Goal: Task Accomplishment & Management: Use online tool/utility

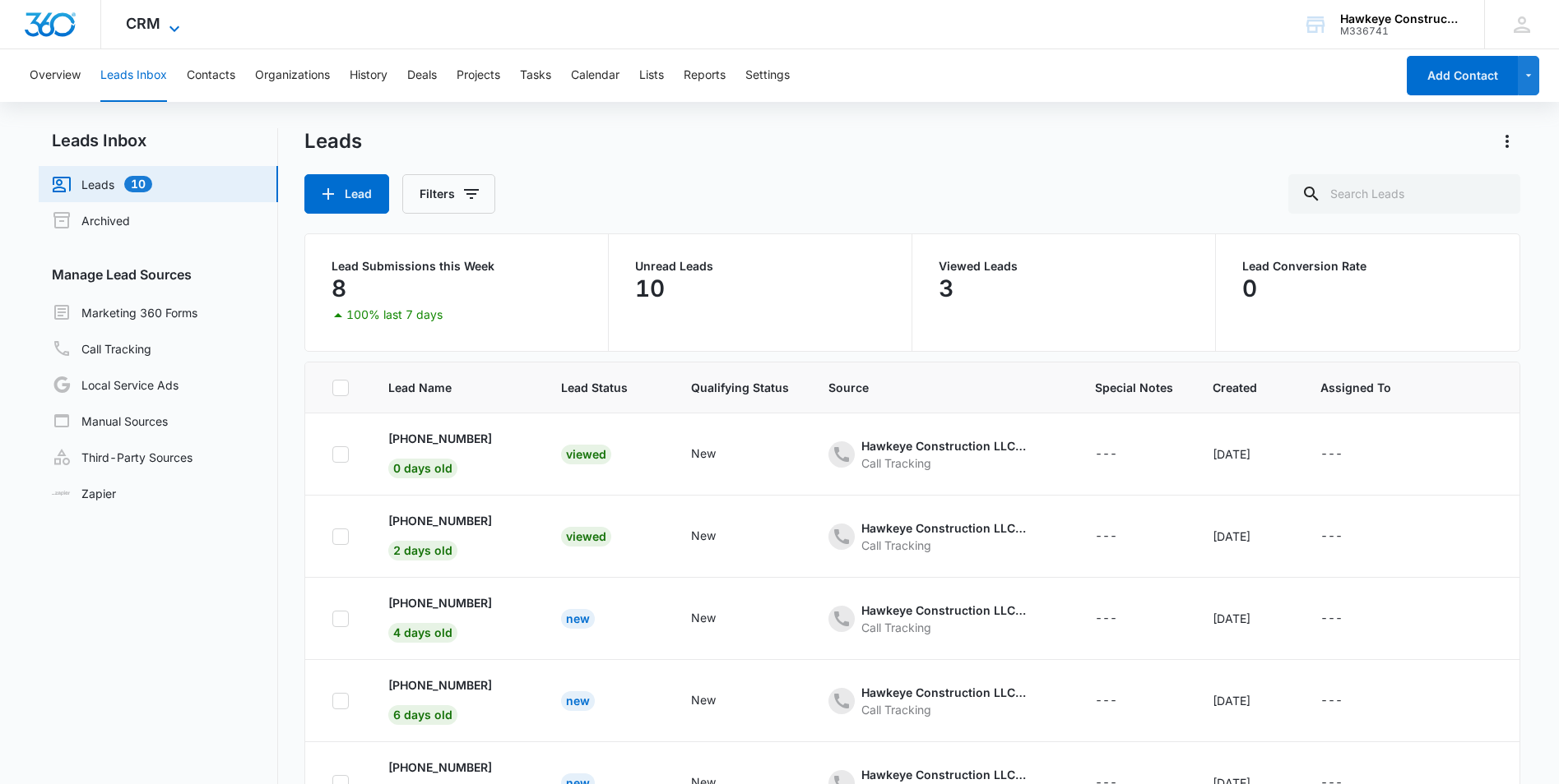
click at [178, 22] on icon at bounding box center [175, 29] width 20 height 20
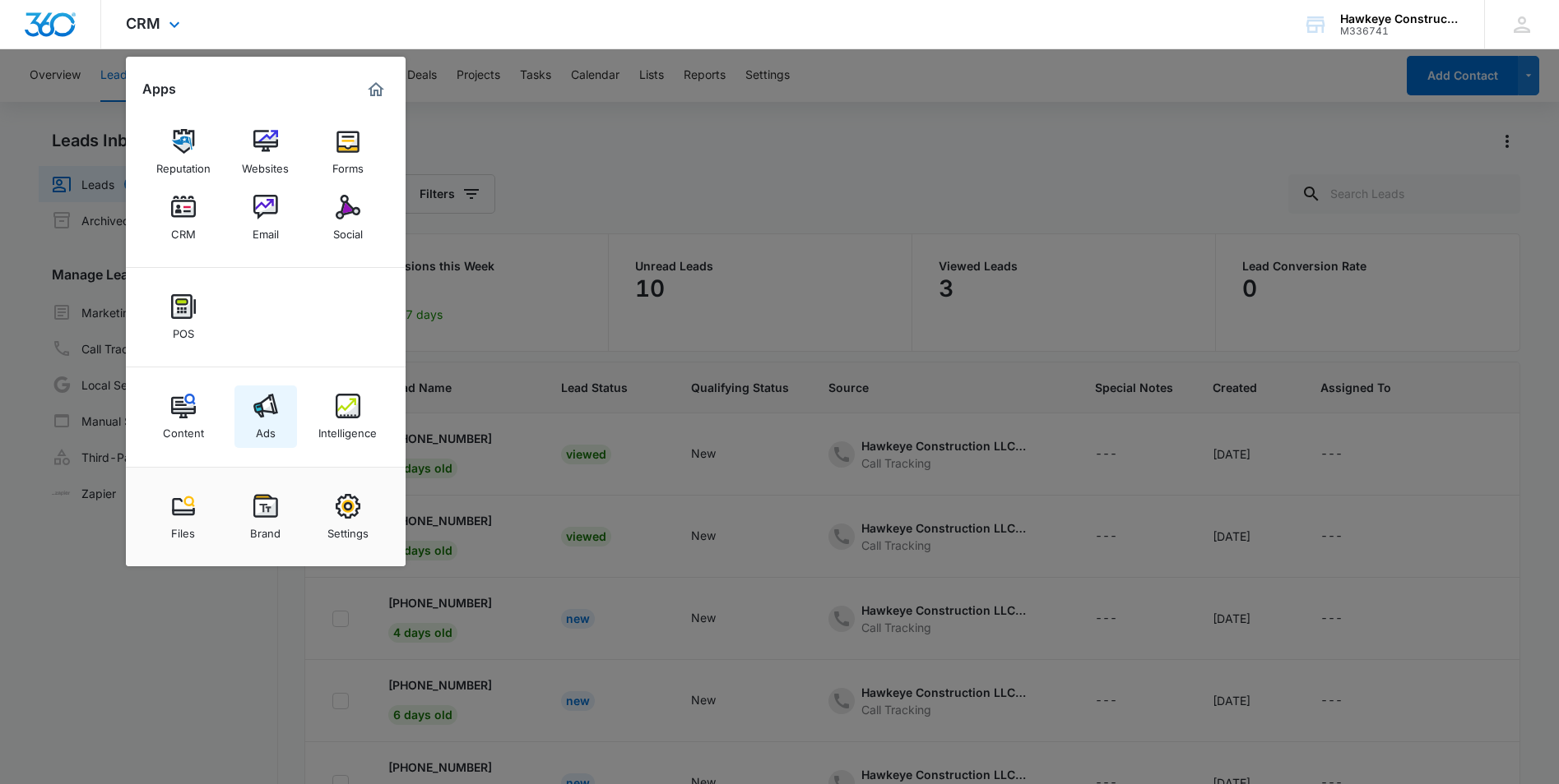
click at [260, 445] on link "Ads" at bounding box center [266, 417] width 63 height 63
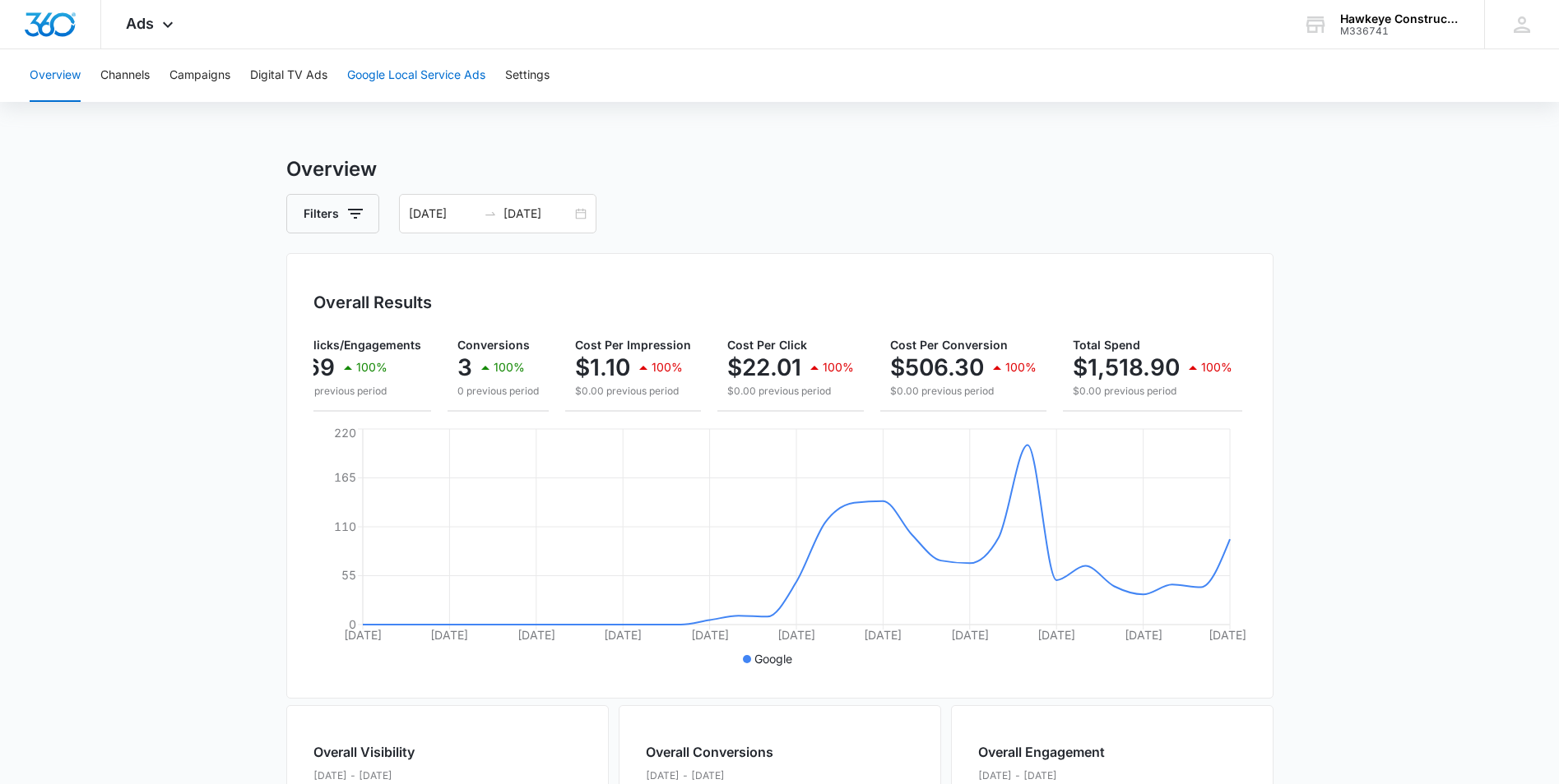
click at [432, 68] on button "Google Local Service Ads" at bounding box center [416, 76] width 138 height 53
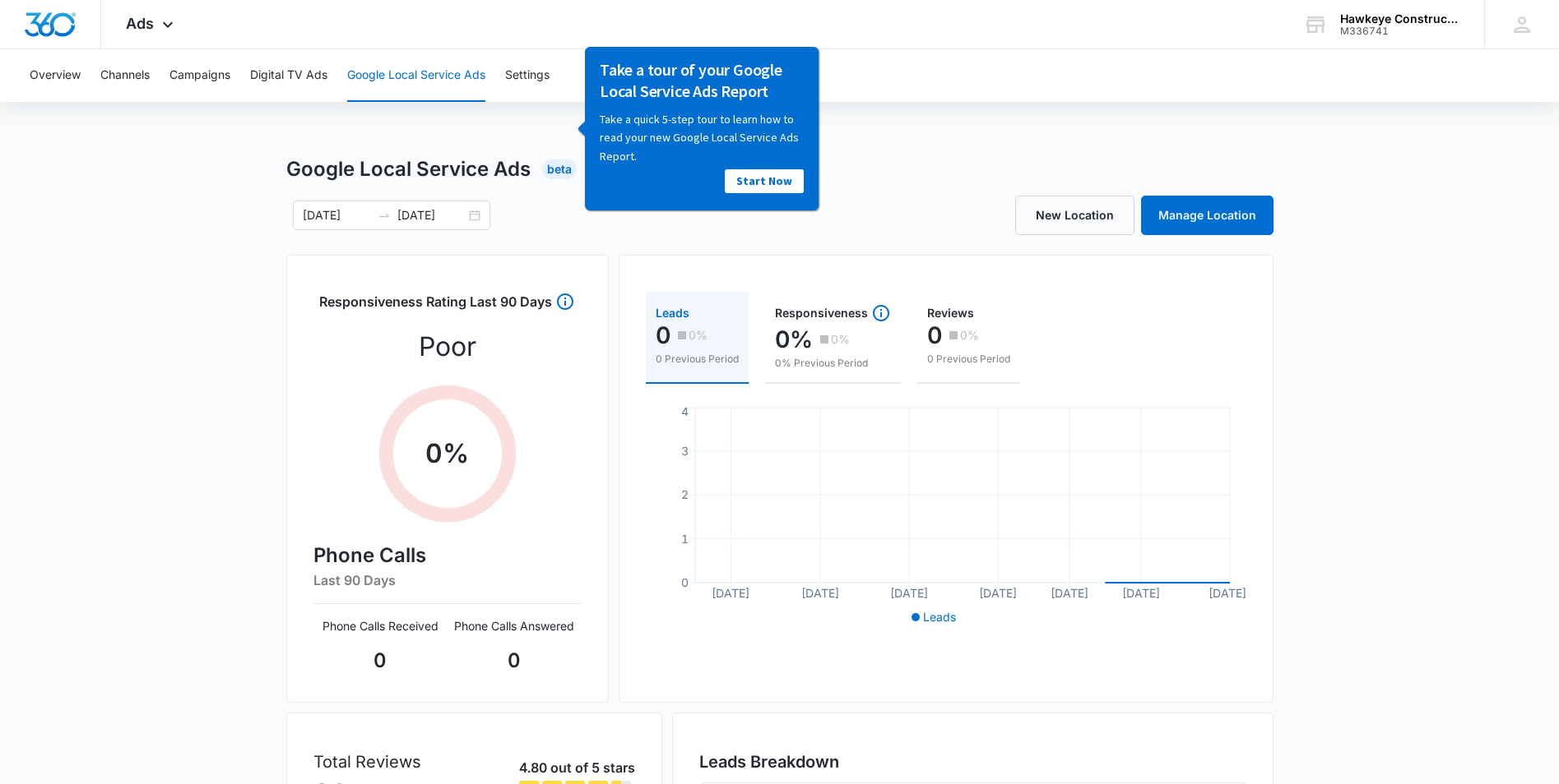
click at [887, 138] on div "Overview Channels Campaigns Digital TV Ads Google Local Service Ads Settings Go…" at bounding box center [780, 530] width 1559 height 961
